Goal: Transaction & Acquisition: Purchase product/service

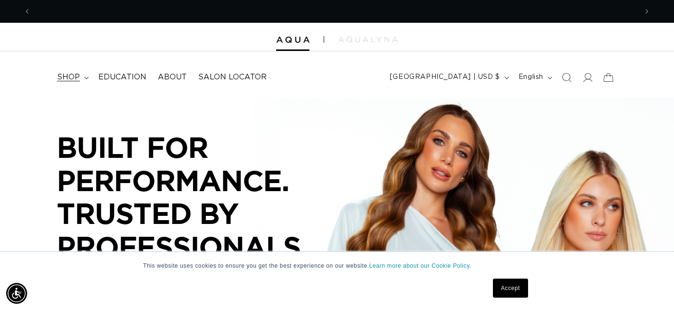
click at [76, 77] on span "shop" at bounding box center [68, 77] width 23 height 10
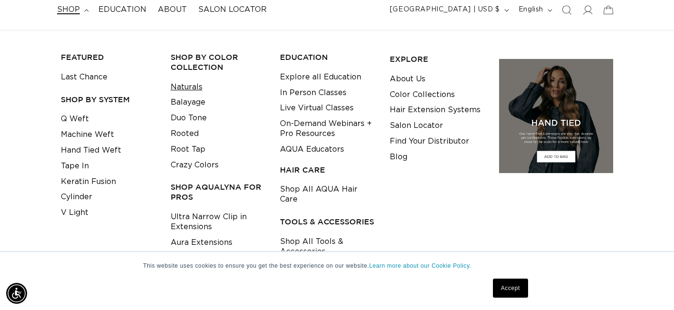
scroll to position [68, 0]
click at [83, 169] on link "Tape In" at bounding box center [75, 166] width 28 height 16
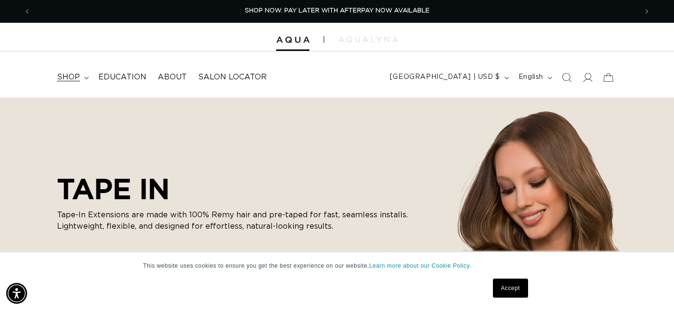
click at [82, 75] on summary "shop" at bounding box center [71, 77] width 41 height 21
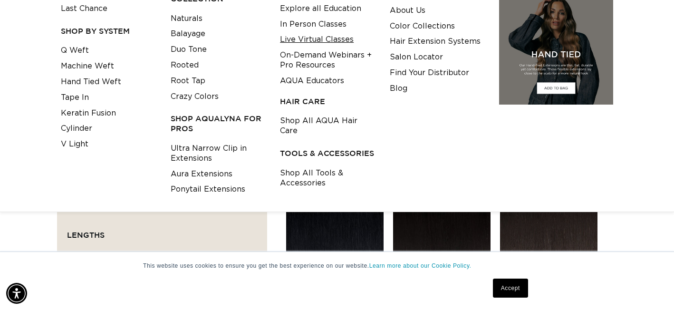
scroll to position [138, 0]
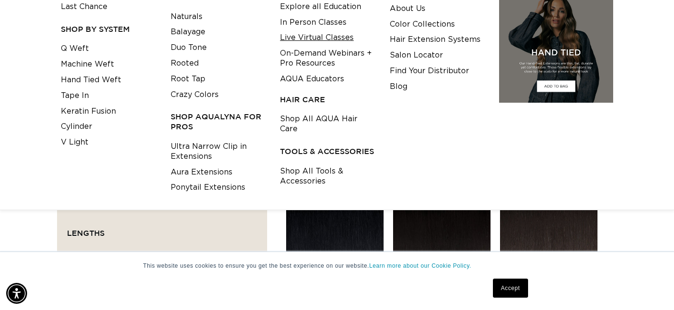
click at [321, 177] on link "Shop All Tools & Accessories" at bounding box center [327, 176] width 95 height 26
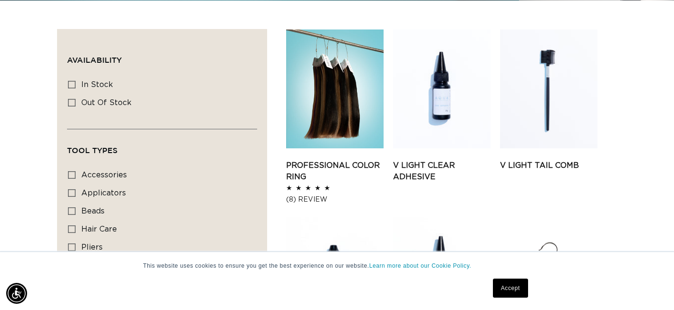
scroll to position [0, 606]
click at [517, 289] on link "Accept" at bounding box center [510, 288] width 35 height 19
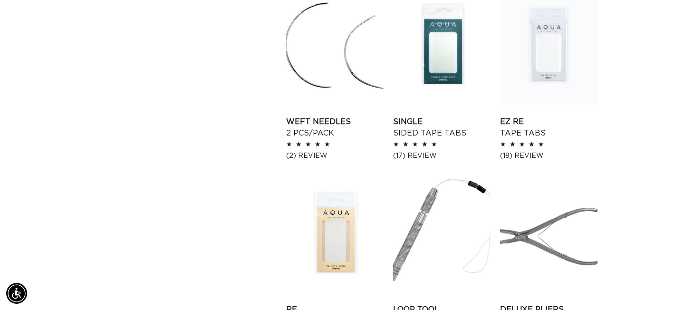
scroll to position [952, 0]
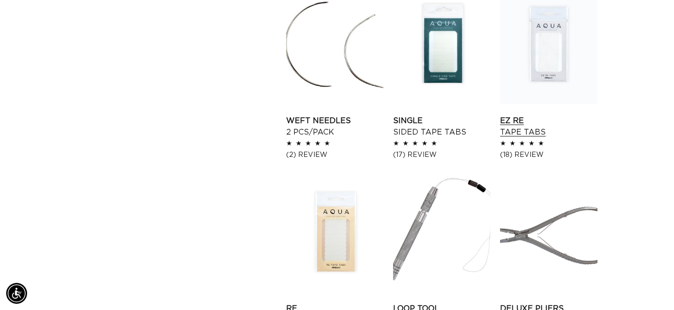
click at [549, 115] on link "EZ Re Tape Tabs" at bounding box center [548, 126] width 97 height 23
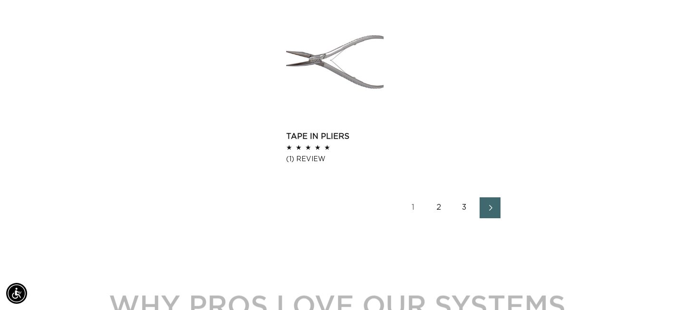
scroll to position [1308, 0]
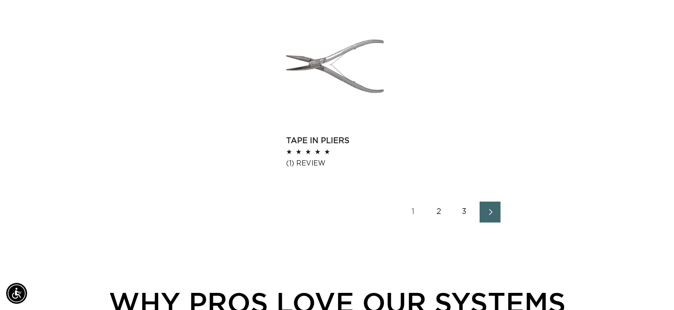
click at [487, 217] on link "Next page" at bounding box center [490, 212] width 21 height 21
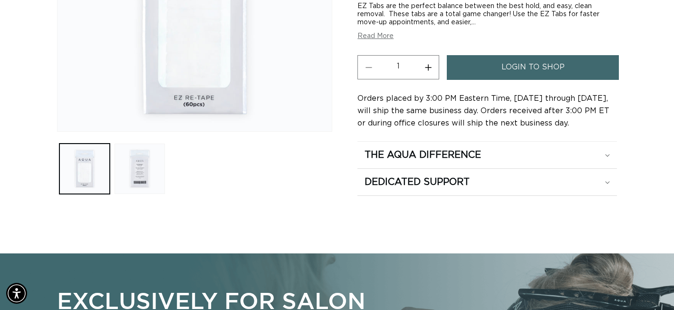
scroll to position [240, 0]
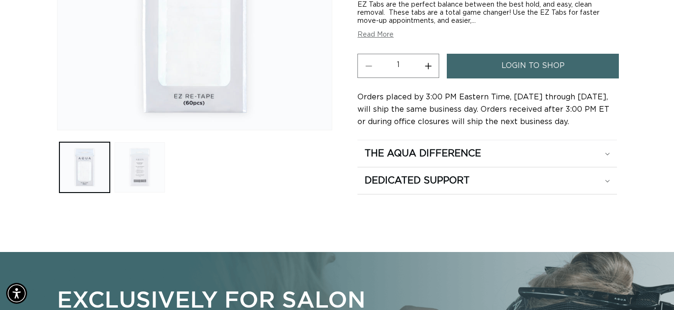
click at [141, 166] on button "Load image 2 in gallery view" at bounding box center [140, 167] width 50 height 50
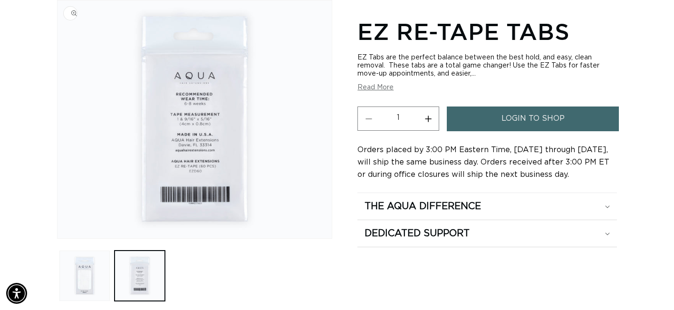
scroll to position [0, 606]
click at [76, 276] on button "Load image 1 in gallery view" at bounding box center [84, 275] width 50 height 50
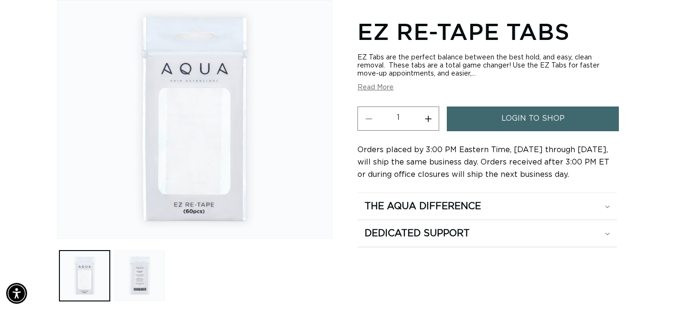
scroll to position [0, 0]
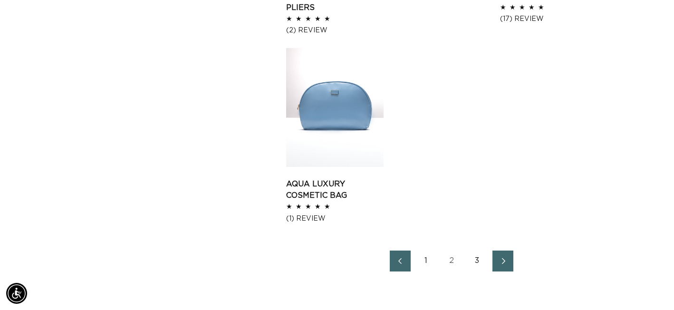
scroll to position [0, 1213]
click at [499, 260] on icon "Next page" at bounding box center [503, 261] width 12 height 7
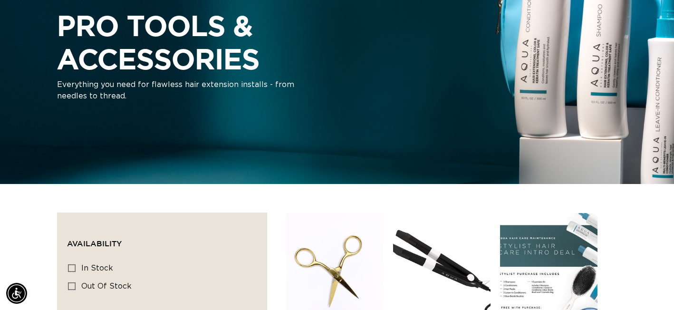
scroll to position [0, 606]
